Goal: Task Accomplishment & Management: Manage account settings

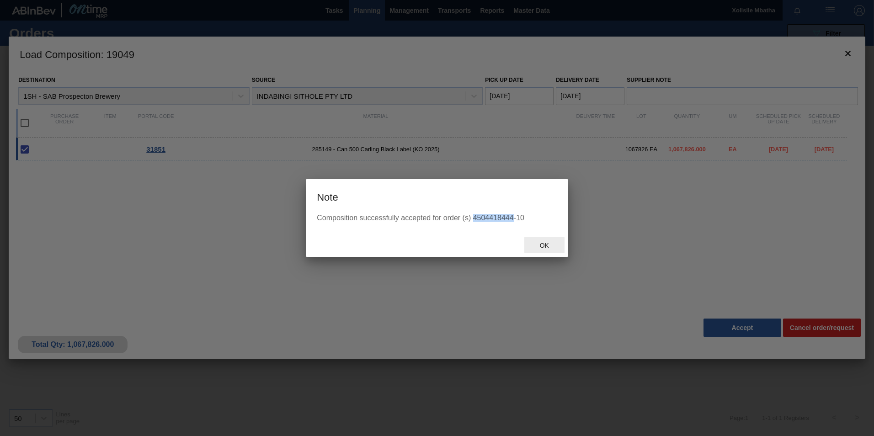
click at [547, 248] on span "Ok" at bounding box center [544, 245] width 24 height 7
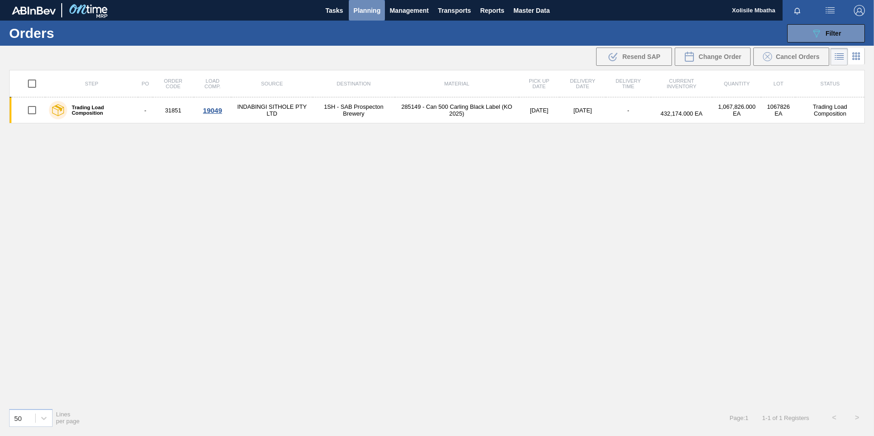
click at [358, 8] on span "Planning" at bounding box center [366, 10] width 27 height 11
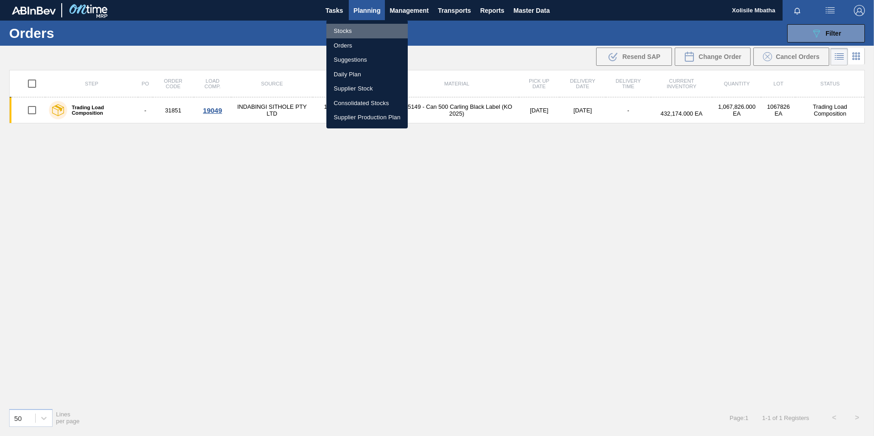
click at [345, 31] on li "Stocks" at bounding box center [366, 31] width 81 height 15
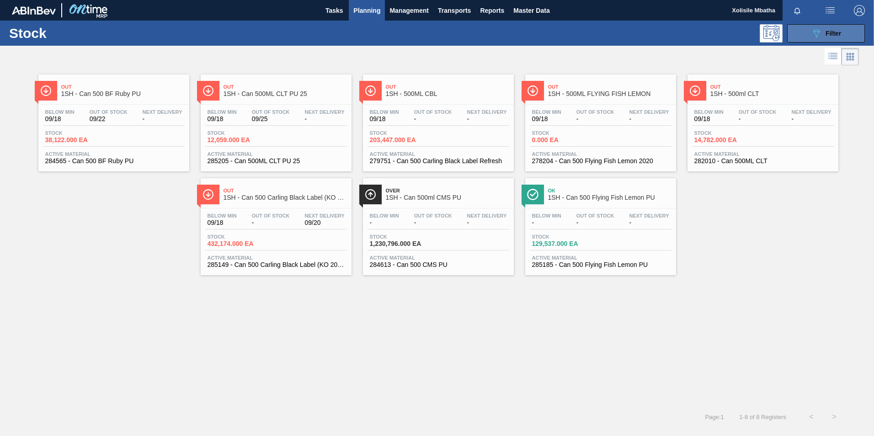
click at [819, 34] on icon "089F7B8B-B2A5-4AFE-B5C0-19BA573D28AC" at bounding box center [816, 33] width 11 height 11
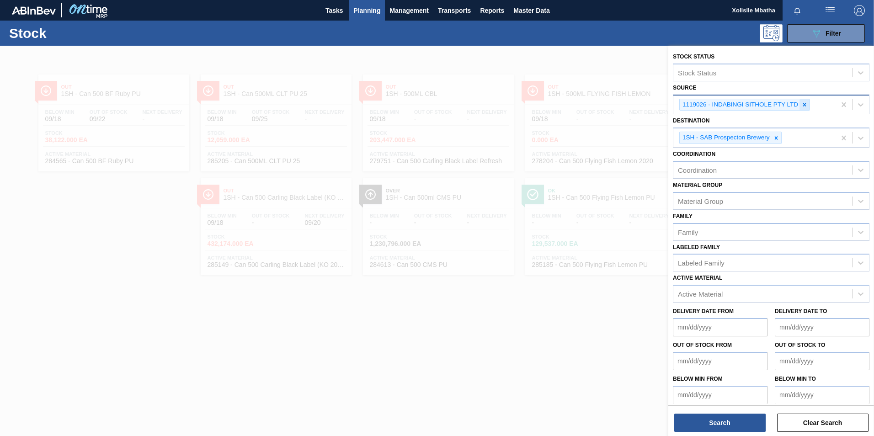
click at [803, 103] on icon at bounding box center [804, 104] width 6 height 6
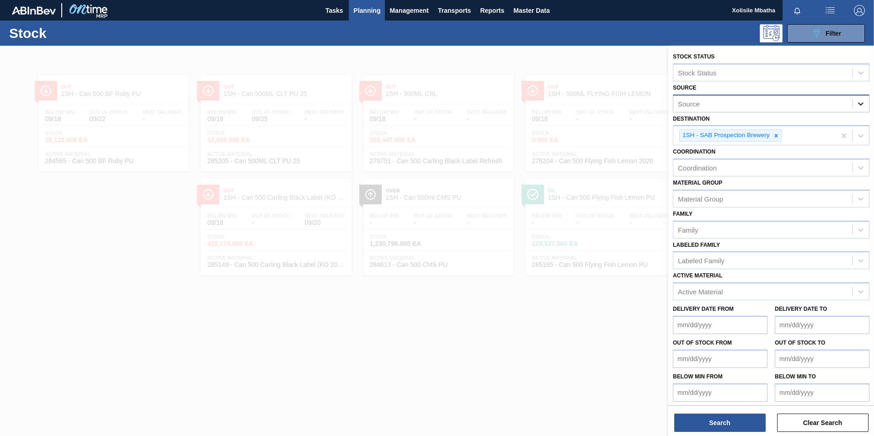
click at [862, 104] on icon at bounding box center [860, 103] width 9 height 9
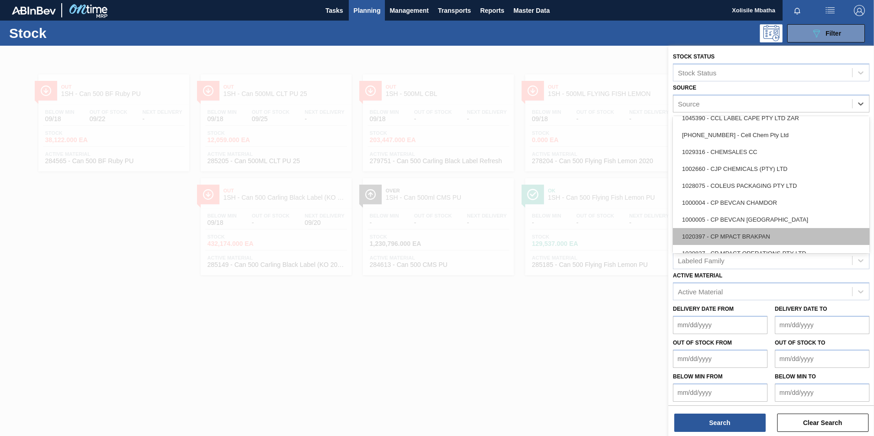
scroll to position [183, 0]
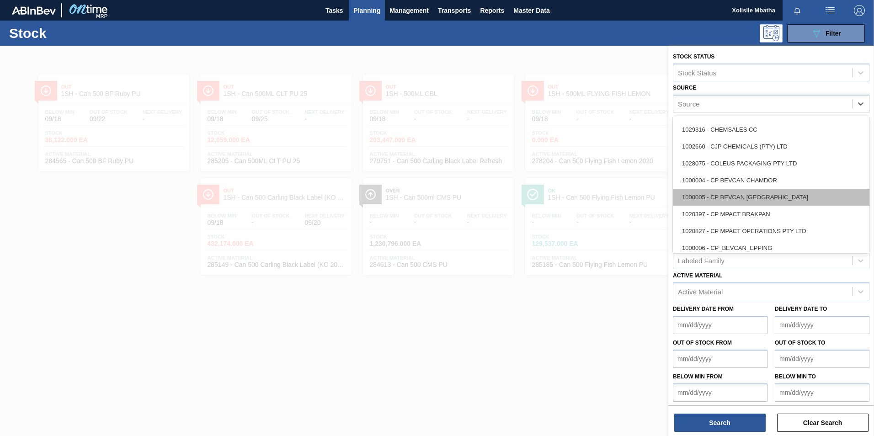
click at [711, 197] on div "1000005 - CP BEVCAN [GEOGRAPHIC_DATA]" at bounding box center [771, 197] width 197 height 17
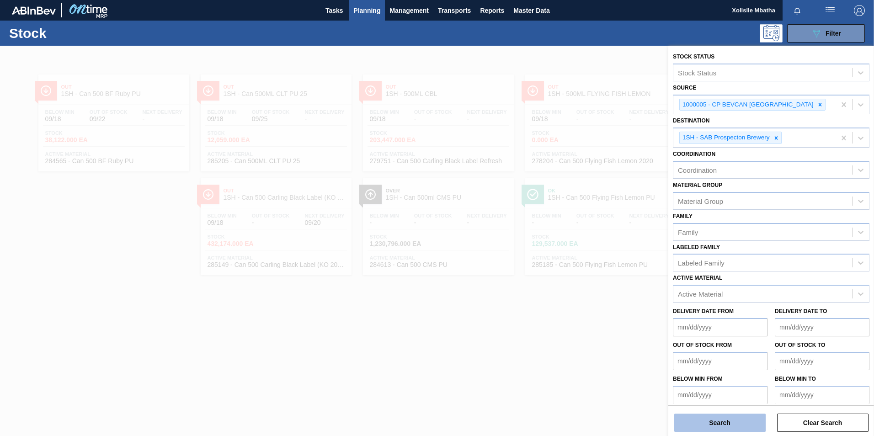
click at [718, 423] on button "Search" at bounding box center [719, 423] width 91 height 18
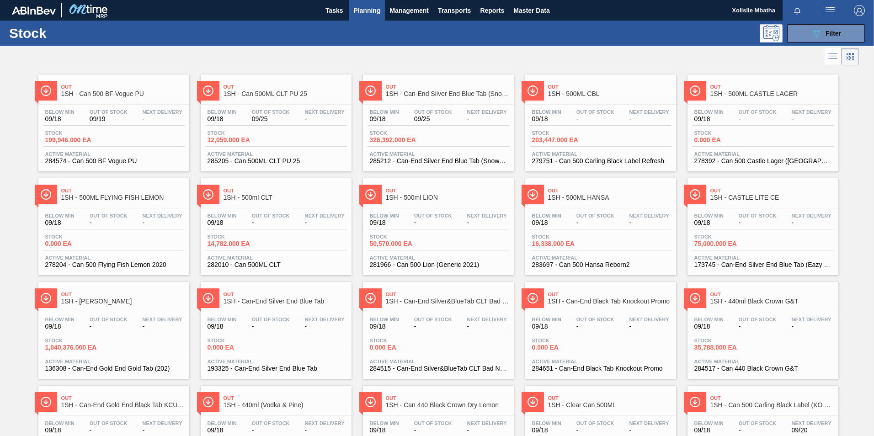
click at [131, 88] on span "Out" at bounding box center [122, 86] width 123 height 5
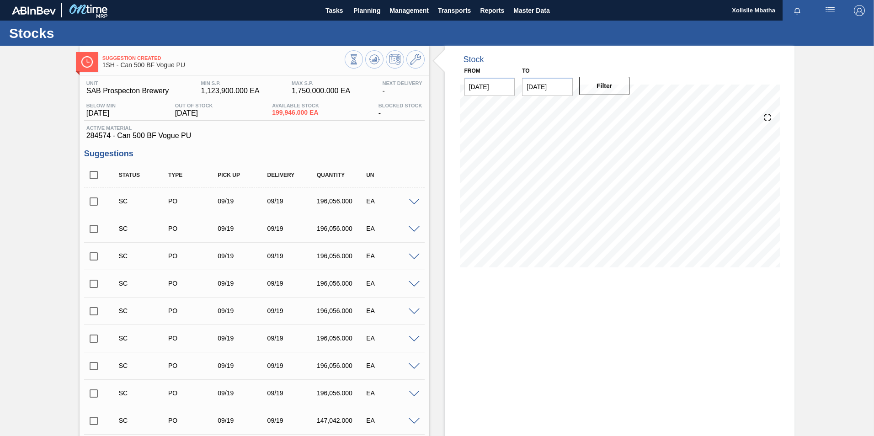
click at [414, 201] on span at bounding box center [414, 202] width 11 height 7
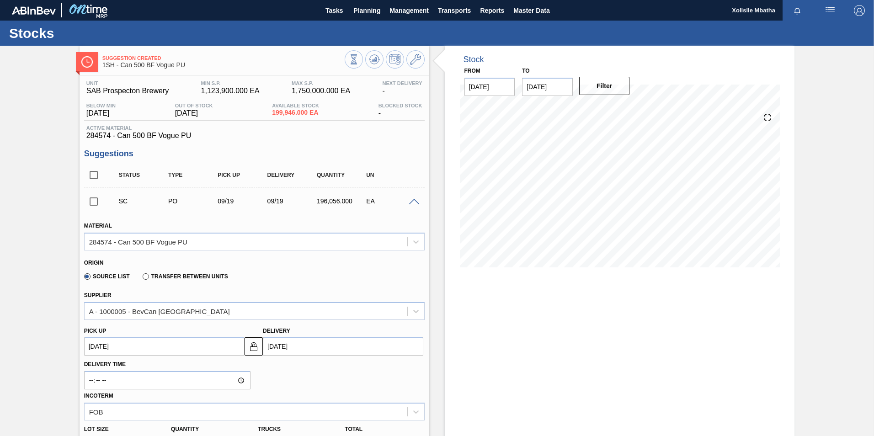
click at [420, 203] on div at bounding box center [415, 201] width 18 height 7
click at [411, 204] on span at bounding box center [414, 202] width 11 height 7
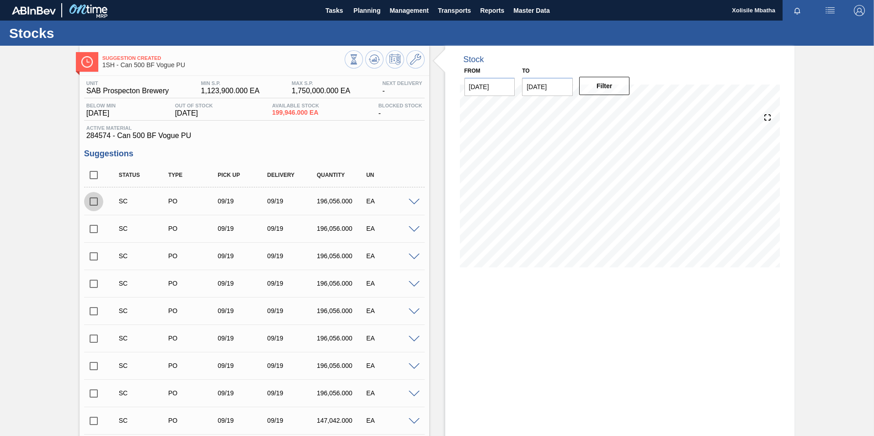
click at [92, 201] on input "checkbox" at bounding box center [93, 201] width 19 height 19
checkbox input "true"
click at [361, 9] on span "Planning" at bounding box center [366, 10] width 27 height 11
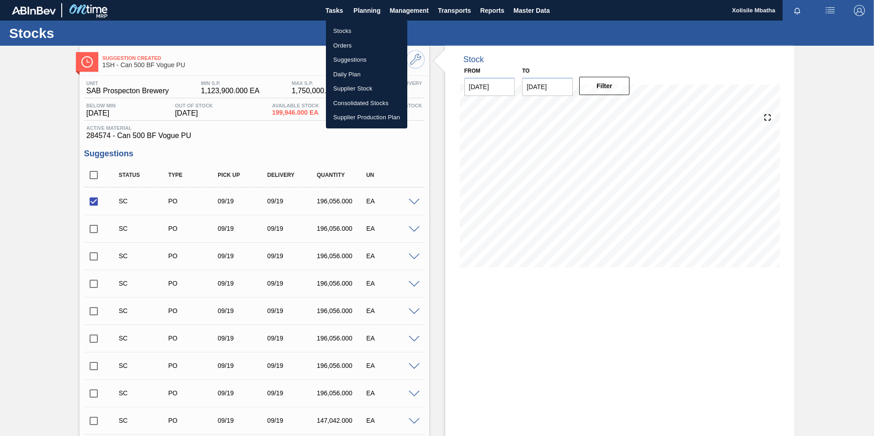
click at [347, 45] on li "Orders" at bounding box center [366, 45] width 81 height 15
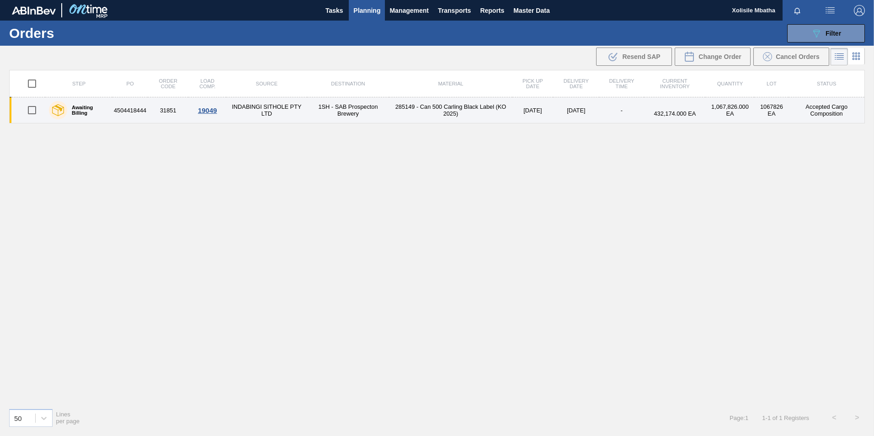
click at [205, 113] on div "19049" at bounding box center [207, 110] width 35 height 8
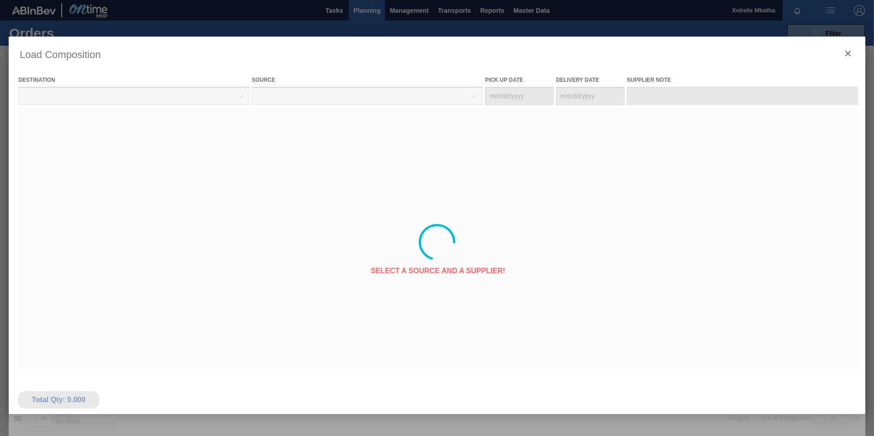
type Date "[DATE]"
